Goal: Transaction & Acquisition: Purchase product/service

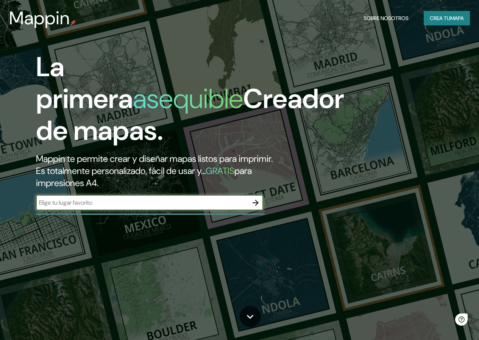
click at [124, 207] on input "text" at bounding box center [142, 202] width 212 height 9
type input "ciudad de [GEOGRAPHIC_DATA]"
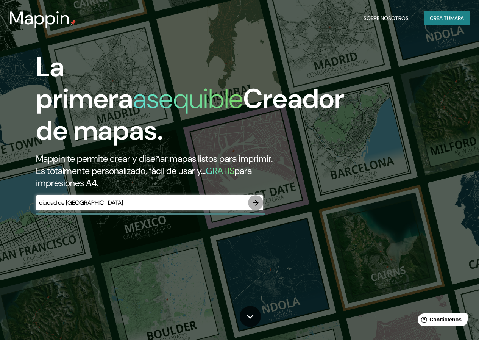
click at [261, 210] on button "button" at bounding box center [255, 202] width 15 height 15
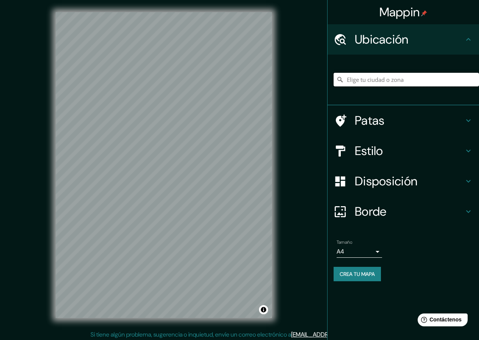
click at [366, 79] on input "Elige tu ciudad o zona" at bounding box center [405, 80] width 145 height 14
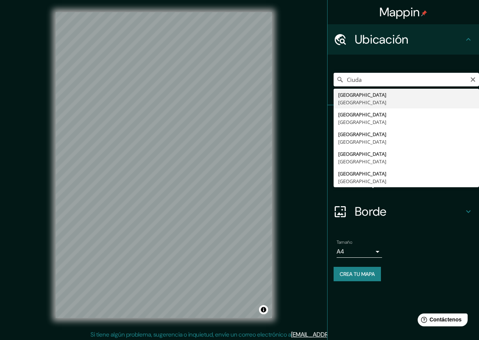
type input "[GEOGRAPHIC_DATA], [GEOGRAPHIC_DATA]"
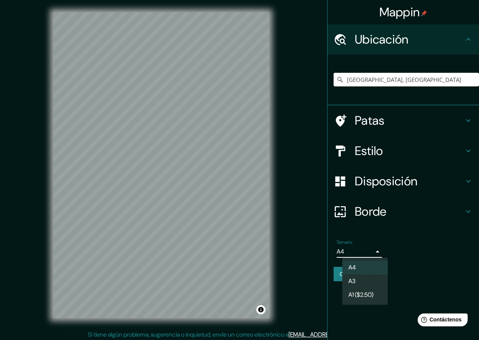
click at [362, 248] on body "Mappin Ubicación [GEOGRAPHIC_DATA], [GEOGRAPHIC_DATA] Patas Estilo Disposición …" at bounding box center [239, 170] width 479 height 340
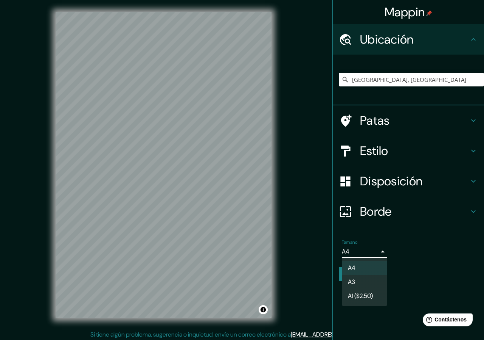
click at [364, 278] on li "A3" at bounding box center [364, 281] width 45 height 14
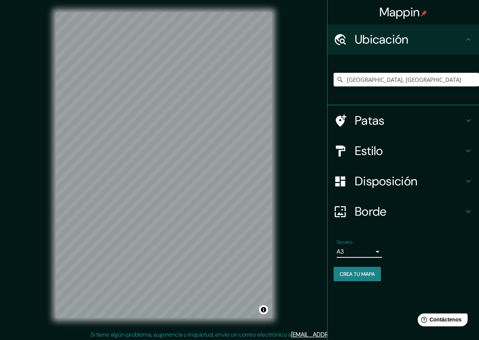
click at [385, 187] on font "Disposición" at bounding box center [386, 181] width 62 height 16
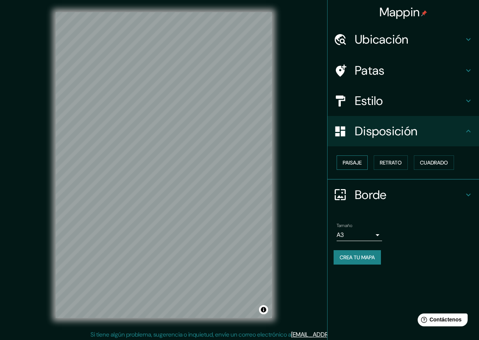
click at [355, 167] on font "Paisaje" at bounding box center [352, 162] width 19 height 10
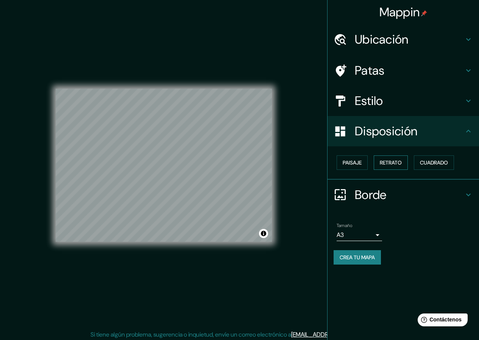
click at [388, 167] on font "Retrato" at bounding box center [391, 162] width 22 height 10
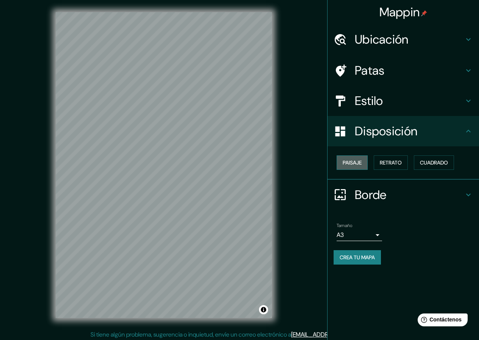
click at [358, 162] on font "Paisaje" at bounding box center [352, 162] width 19 height 7
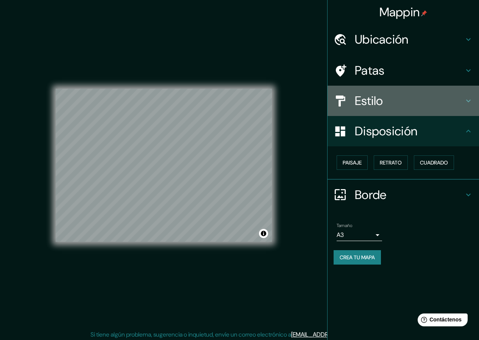
click at [378, 107] on font "Estilo" at bounding box center [369, 101] width 28 height 16
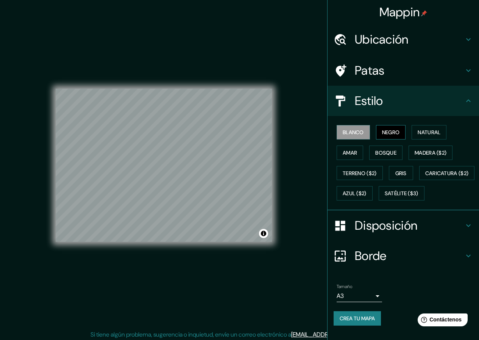
click at [382, 129] on font "Negro" at bounding box center [391, 132] width 18 height 7
click at [422, 136] on font "Natural" at bounding box center [428, 132] width 23 height 7
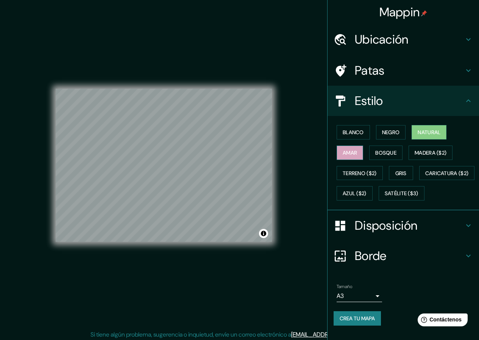
click at [343, 155] on font "Amar" at bounding box center [350, 152] width 14 height 7
click at [375, 152] on font "Bosque" at bounding box center [385, 152] width 21 height 7
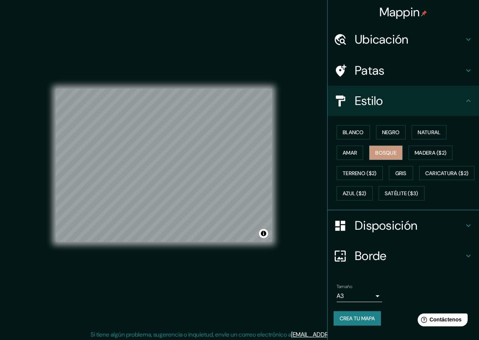
click at [355, 75] on font "Patas" at bounding box center [370, 70] width 30 height 16
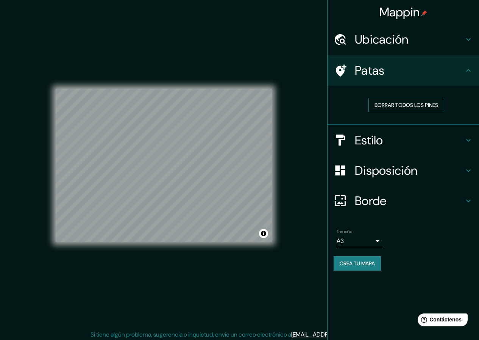
click at [389, 104] on font "Borrar todos los pines" at bounding box center [406, 104] width 64 height 7
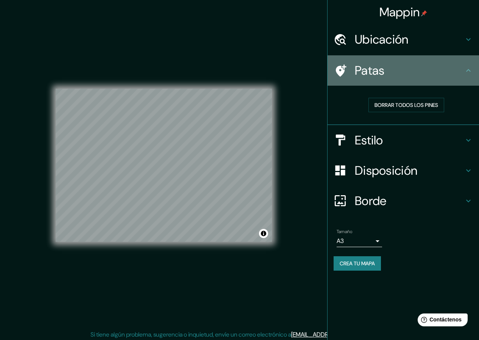
click at [400, 67] on h4 "Patas" at bounding box center [409, 70] width 109 height 15
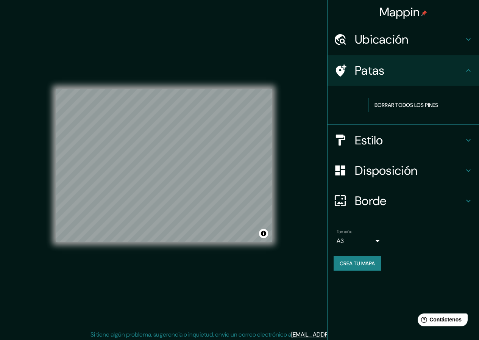
click at [372, 245] on body "Mappin Ubicación Ciudad de México, México Patas Borrar todos los pines Estilo D…" at bounding box center [239, 170] width 479 height 340
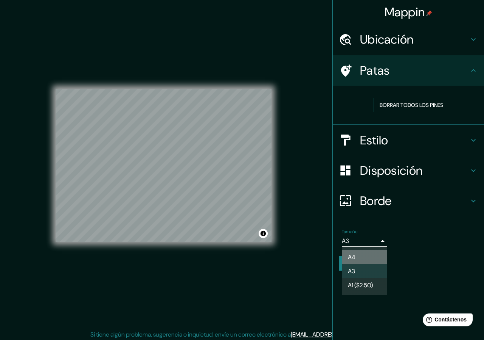
click at [371, 252] on li "A4" at bounding box center [364, 257] width 45 height 14
type input "single"
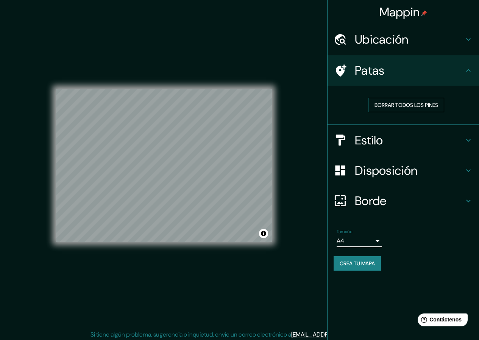
click at [362, 261] on font "Crea tu mapa" at bounding box center [357, 263] width 35 height 7
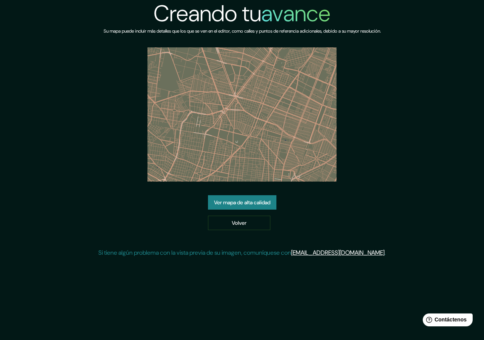
click at [247, 200] on font "Ver mapa de alta calidad" at bounding box center [242, 202] width 56 height 7
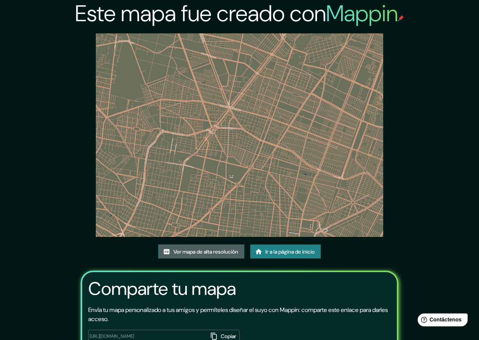
click at [227, 251] on font "Ver mapa de alta resolución" at bounding box center [205, 251] width 65 height 7
